Goal: Task Accomplishment & Management: Use online tool/utility

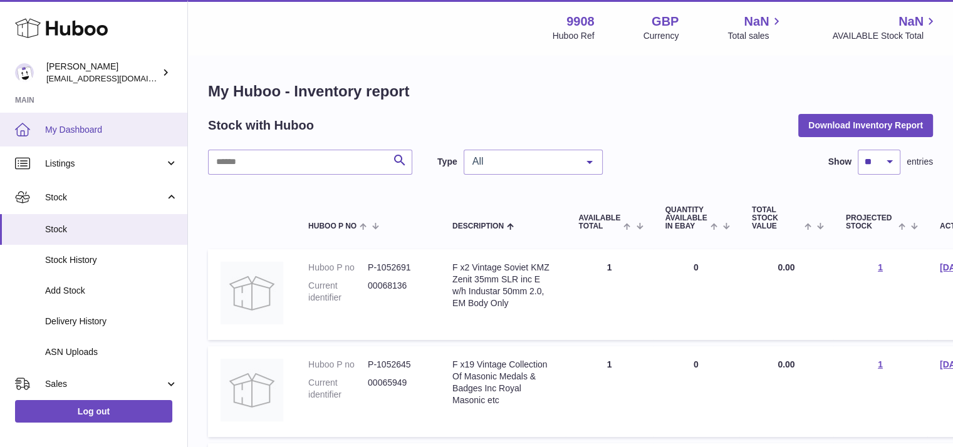
click at [115, 131] on span "My Dashboard" at bounding box center [111, 130] width 133 height 12
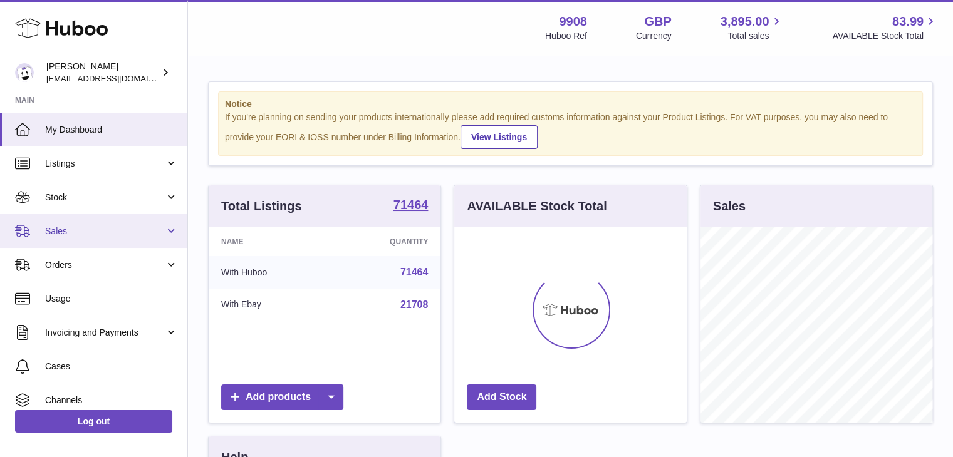
scroll to position [196, 232]
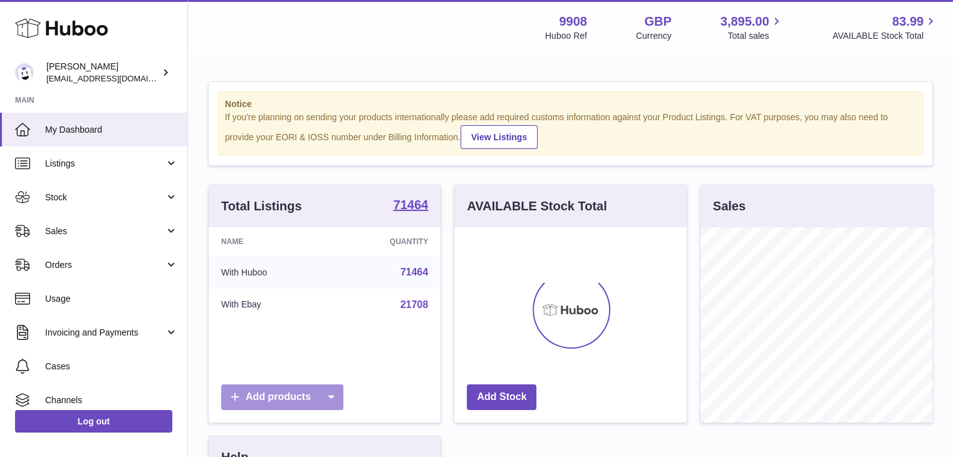
click at [326, 394] on icon at bounding box center [330, 398] width 25 height 26
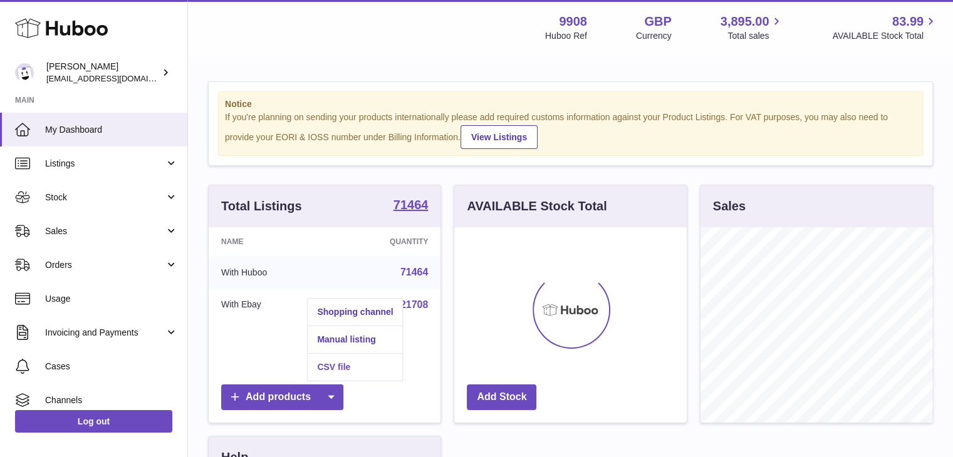
click at [340, 366] on link "CSV file" at bounding box center [355, 367] width 95 height 27
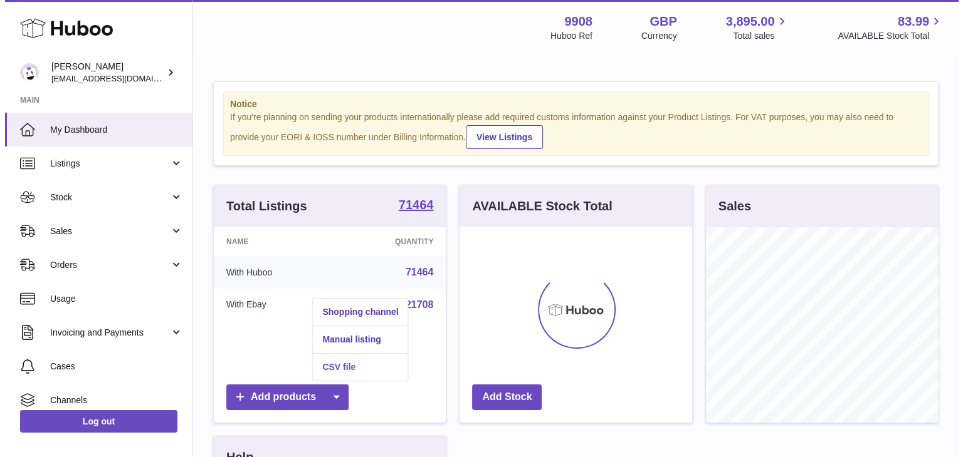
scroll to position [196, 235]
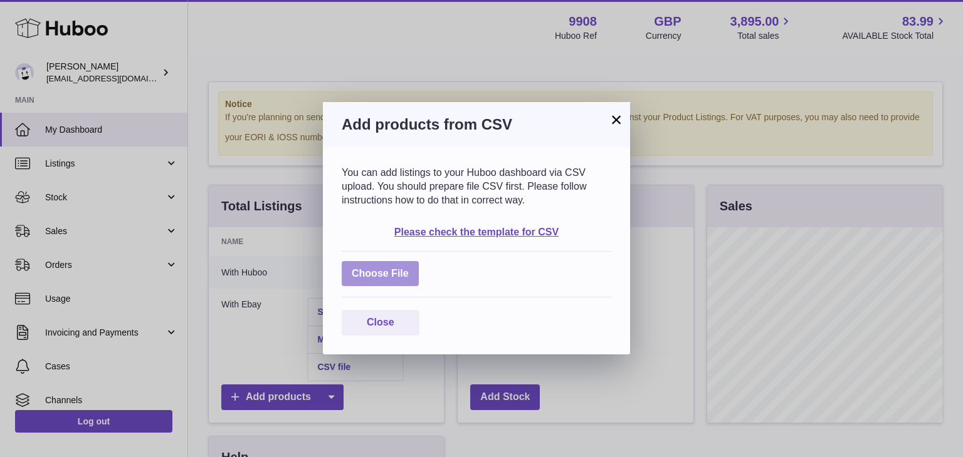
click at [381, 279] on label at bounding box center [380, 274] width 77 height 26
click at [409, 268] on input "file" at bounding box center [409, 268] width 1 height 1
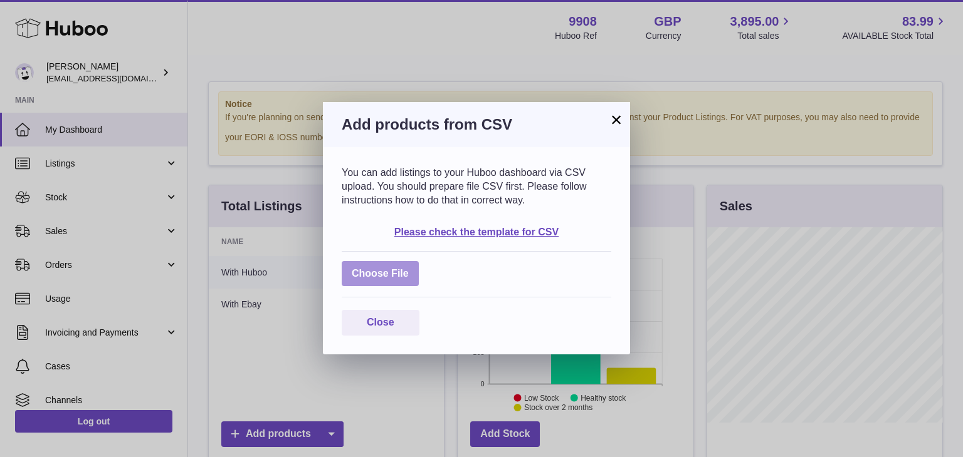
type input "**********"
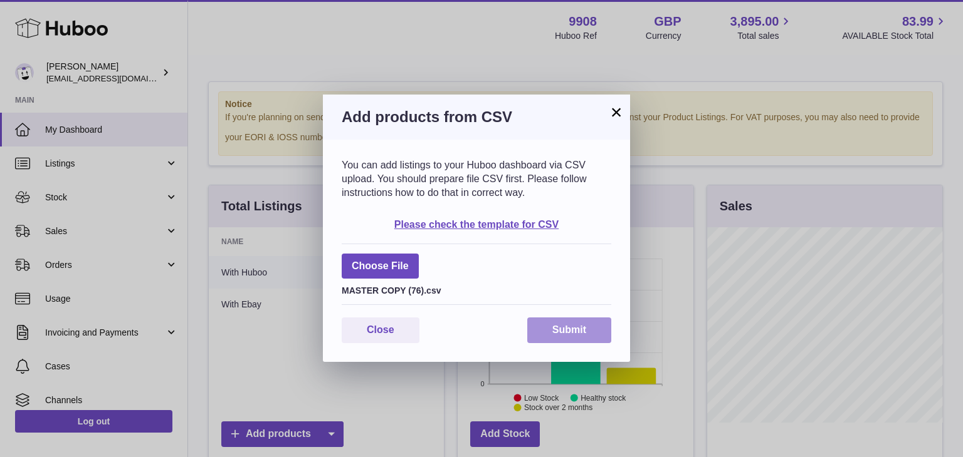
click at [604, 330] on button "Submit" at bounding box center [569, 331] width 84 height 26
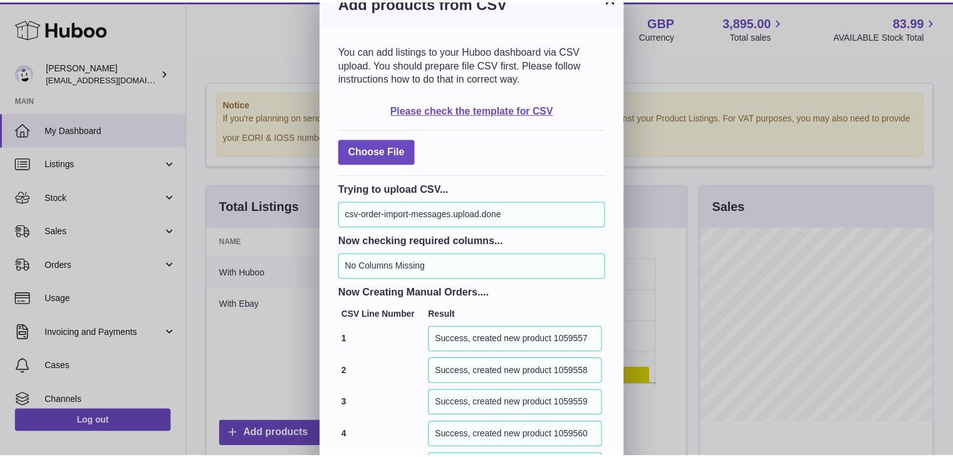
scroll to position [0, 0]
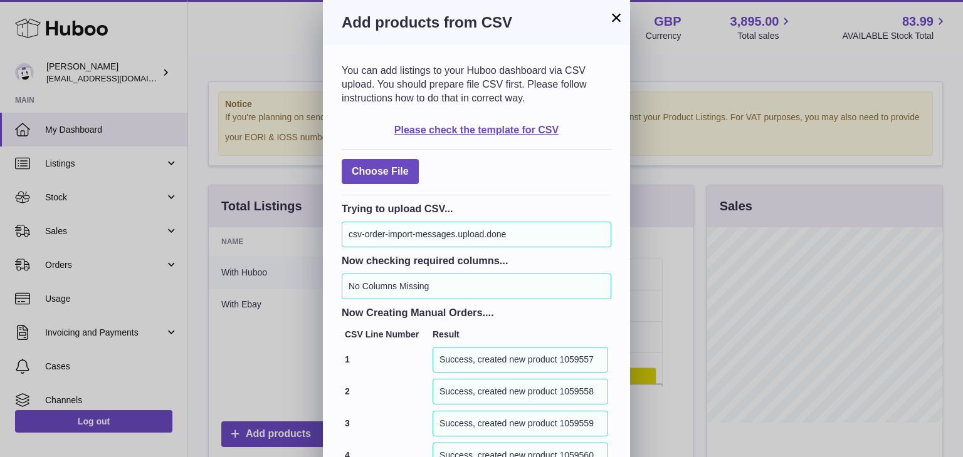
click at [615, 19] on button "×" at bounding box center [615, 17] width 15 height 15
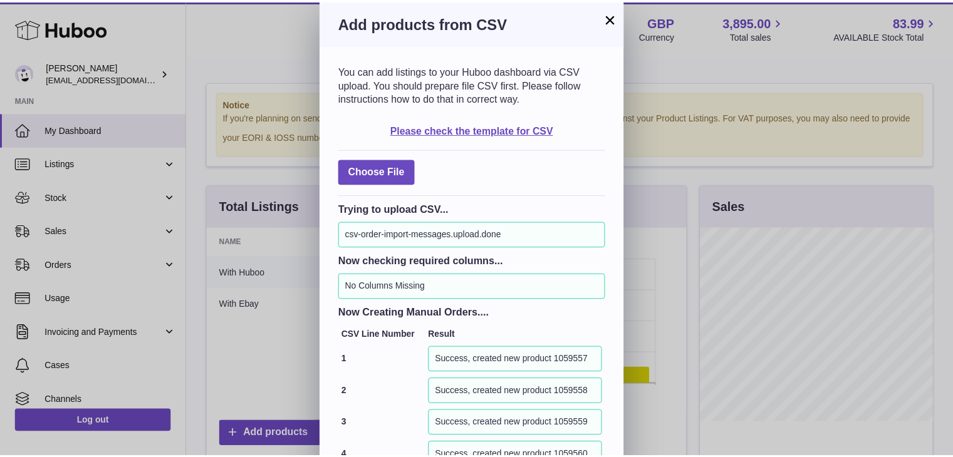
scroll to position [626436, 626399]
